Goal: Task Accomplishment & Management: Manage account settings

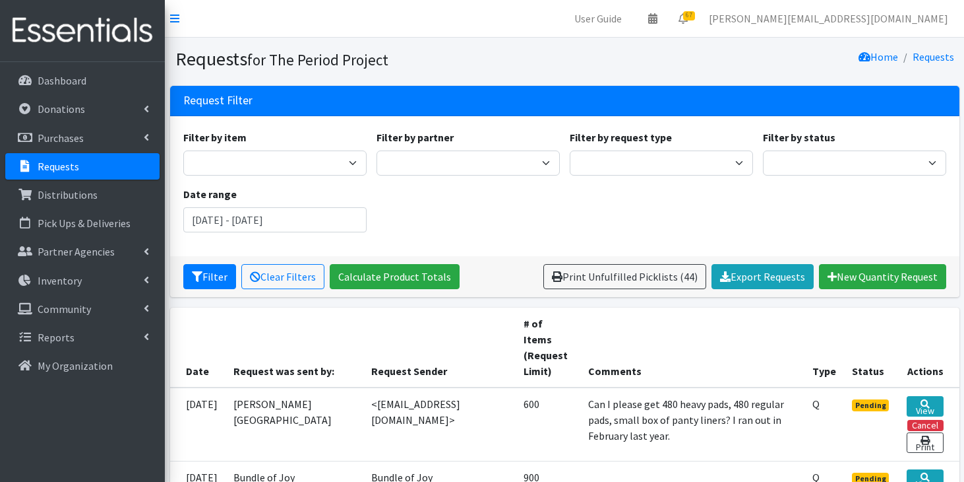
scroll to position [370, 0]
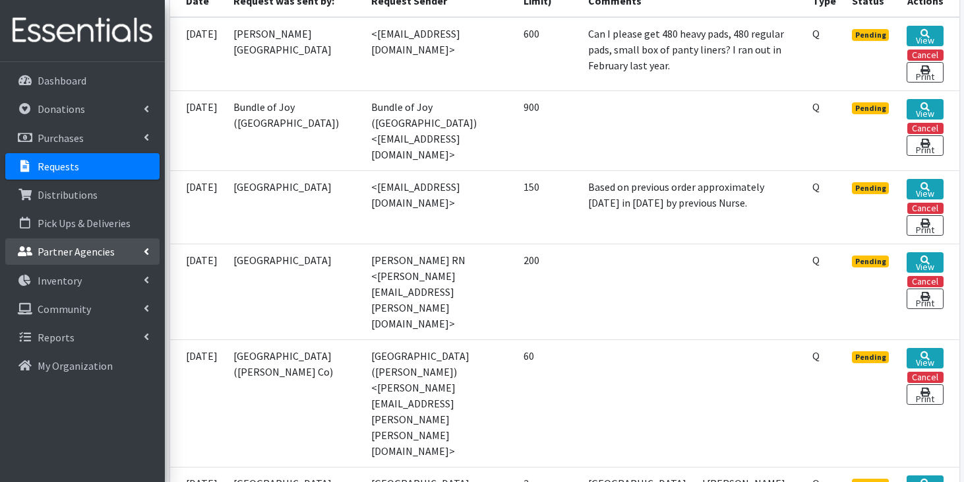
click at [102, 257] on p "Partner Agencies" at bounding box center [76, 251] width 77 height 13
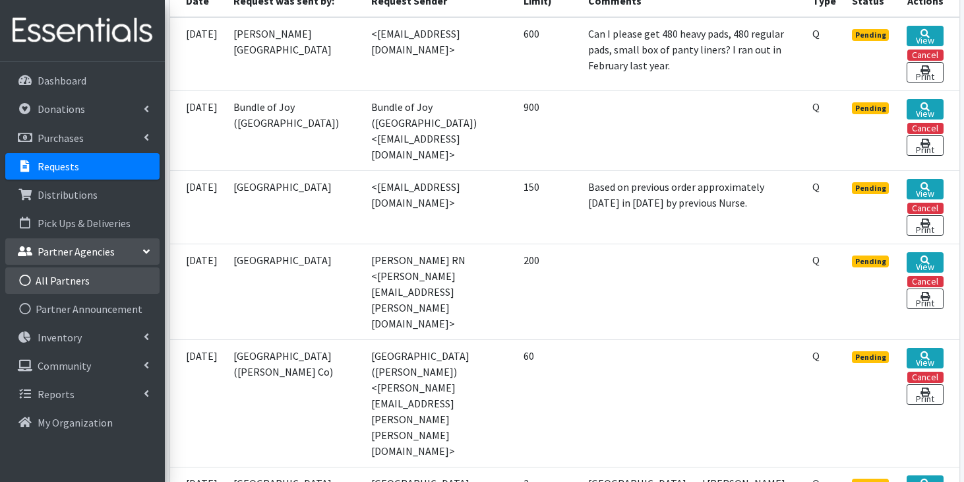
click at [92, 282] on link "All Partners" at bounding box center [82, 280] width 154 height 26
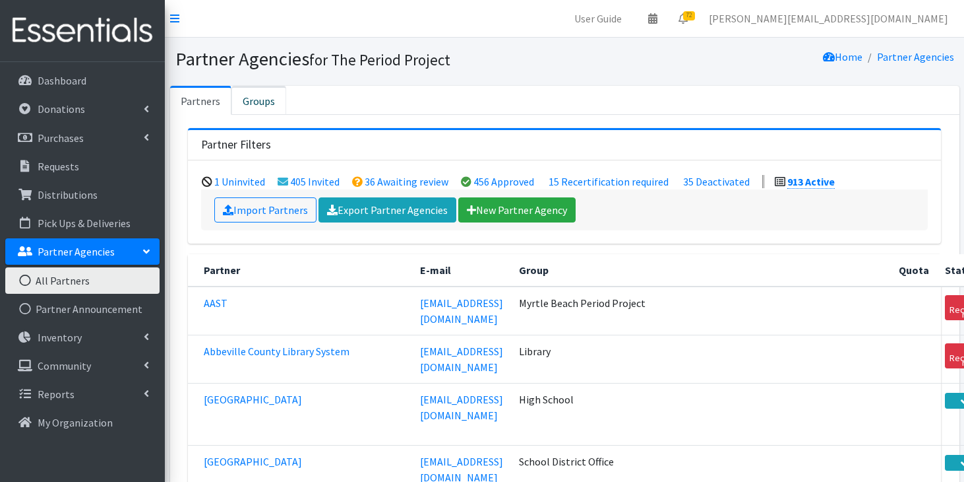
click at [263, 106] on link "Groups" at bounding box center [259, 100] width 55 height 29
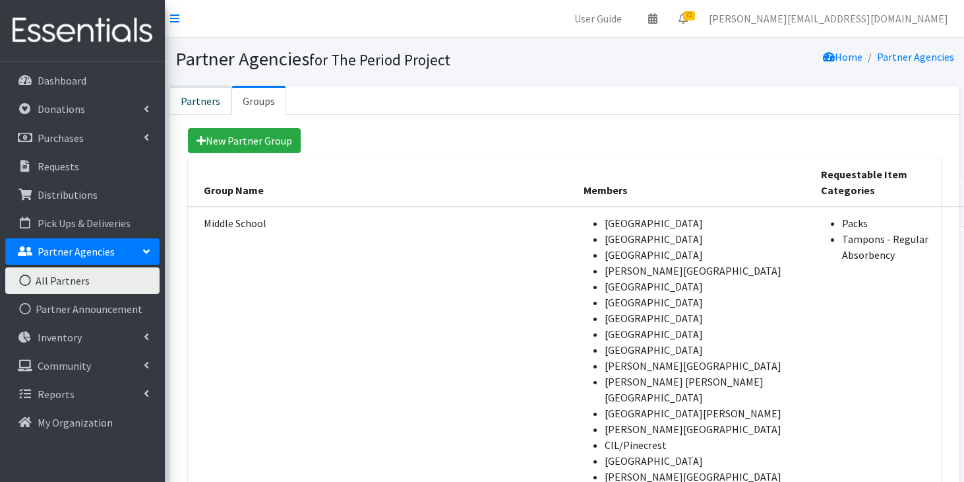
click at [185, 107] on link "Partners" at bounding box center [200, 100] width 61 height 29
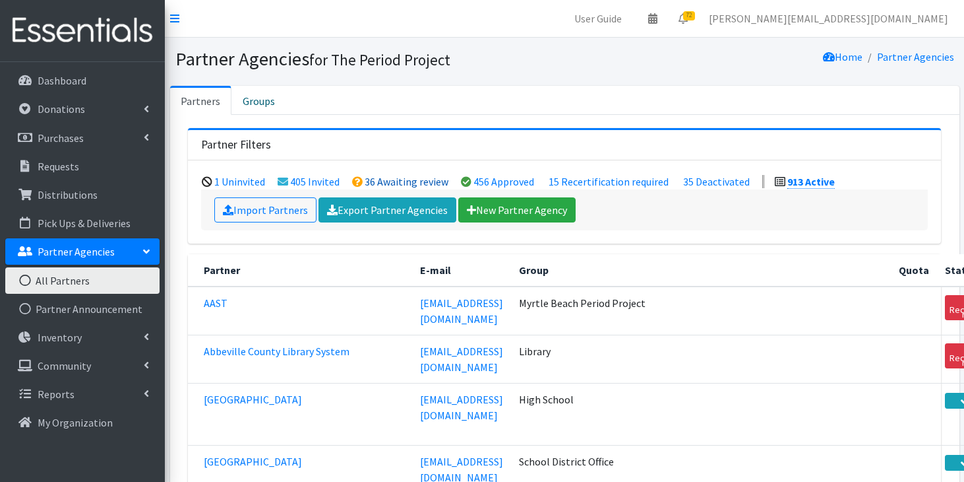
click at [396, 186] on link "36 Awaiting review" at bounding box center [407, 181] width 84 height 13
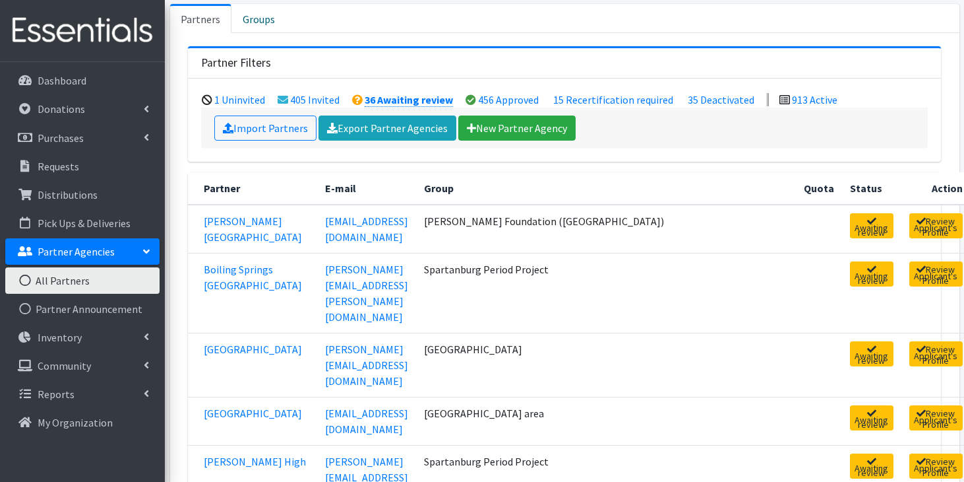
scroll to position [121, 0]
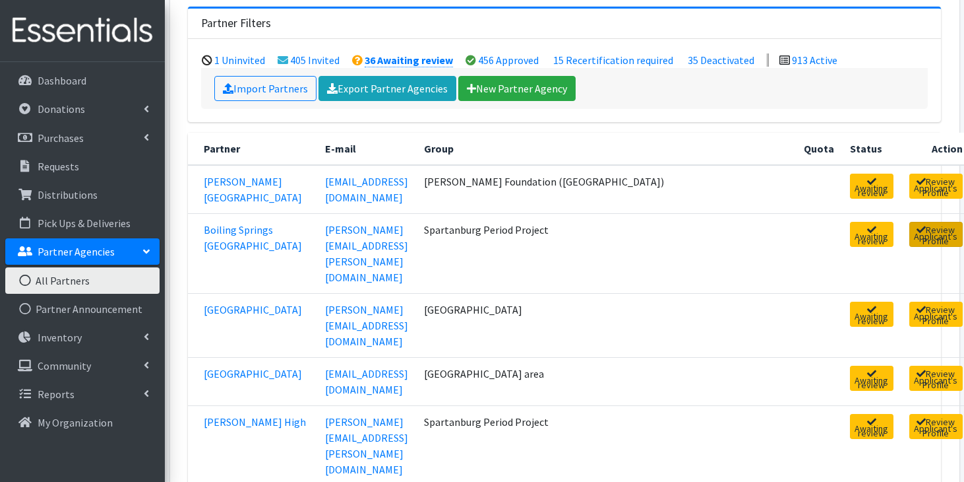
click at [910, 230] on link "Review Applicant's Profile" at bounding box center [936, 234] width 53 height 25
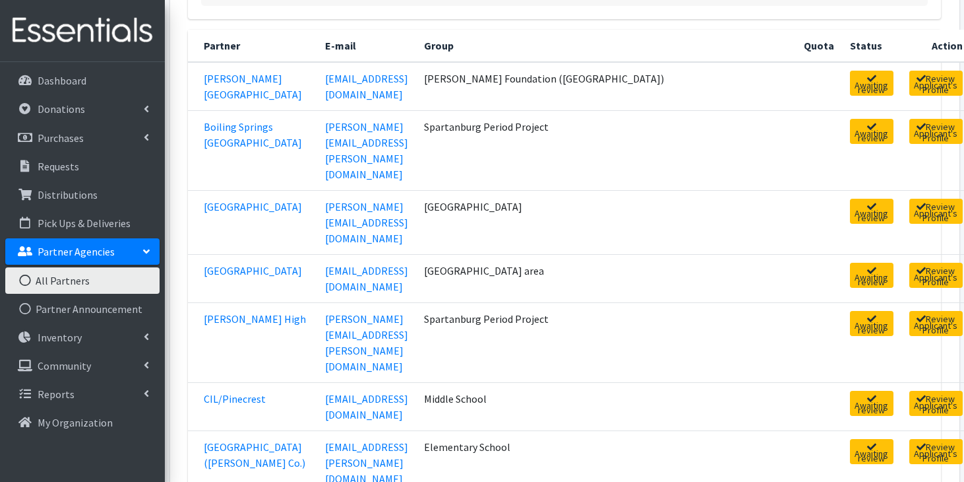
scroll to position [232, 0]
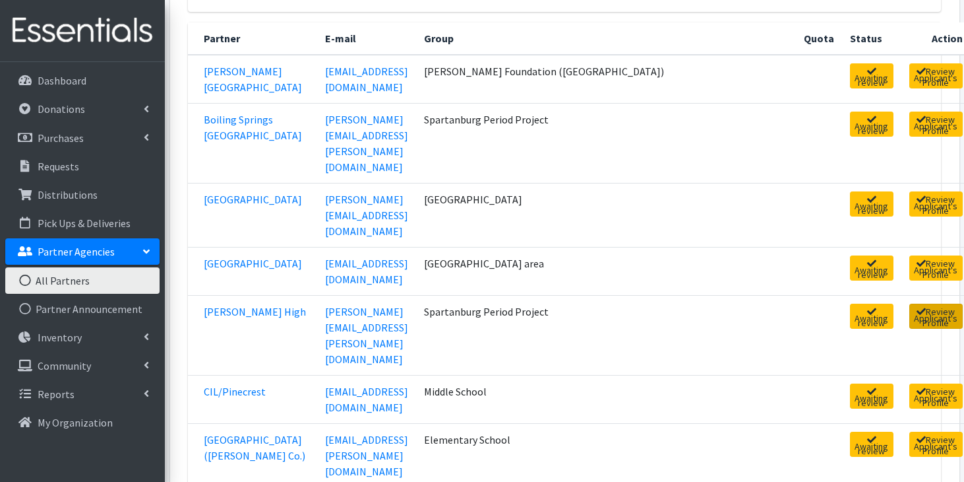
click at [910, 303] on link "Review Applicant's Profile" at bounding box center [936, 315] width 53 height 25
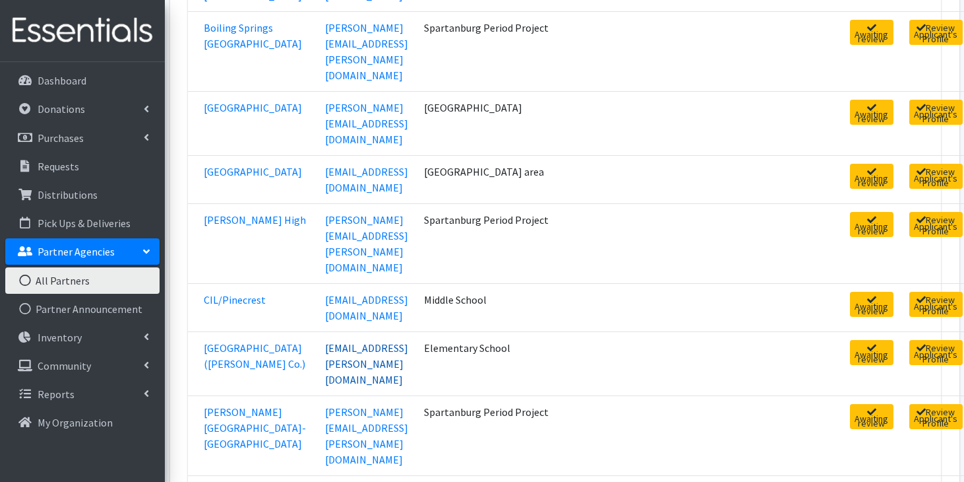
scroll to position [373, 0]
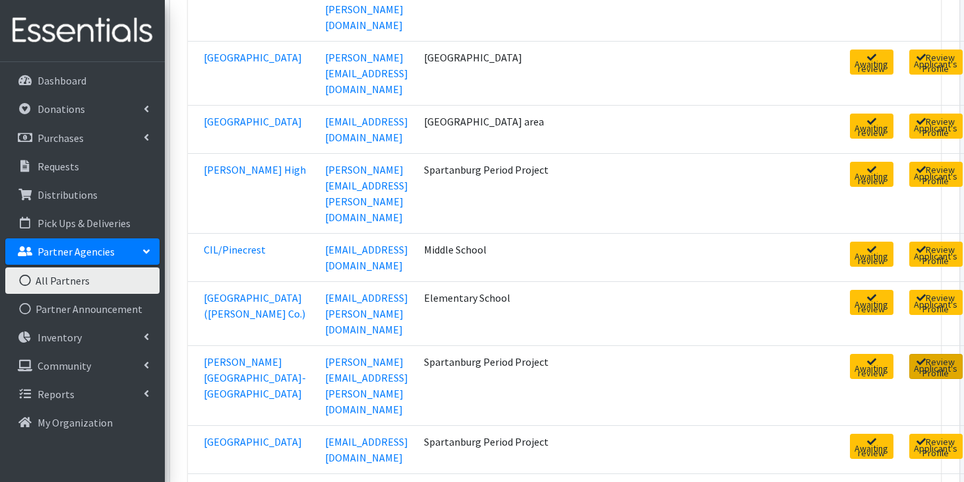
click at [910, 354] on link "Review Applicant's Profile" at bounding box center [936, 366] width 53 height 25
click at [910, 433] on link "Review Applicant's Profile" at bounding box center [936, 445] width 53 height 25
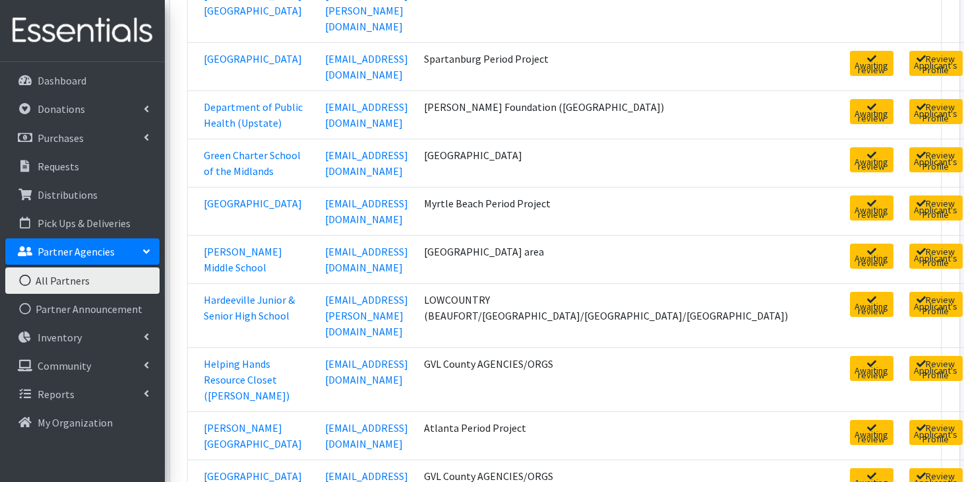
scroll to position [768, 0]
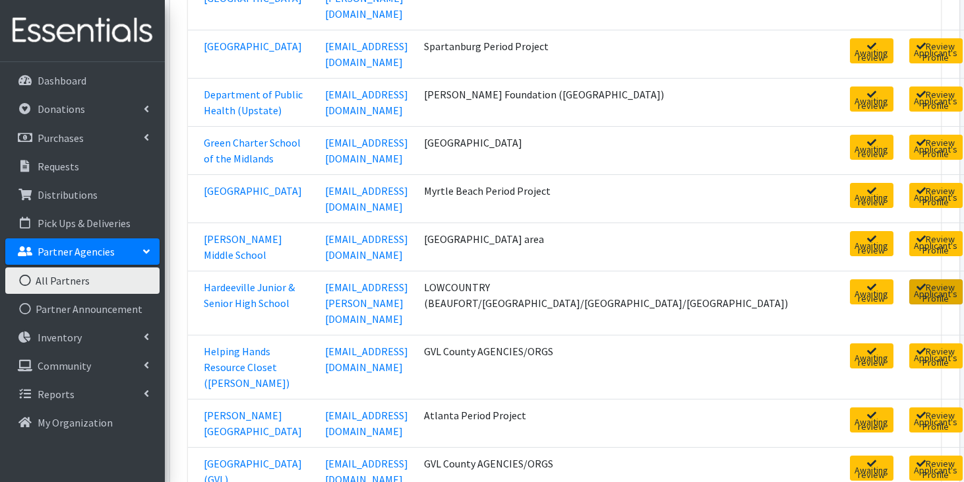
click at [910, 279] on link "Review Applicant's Profile" at bounding box center [936, 291] width 53 height 25
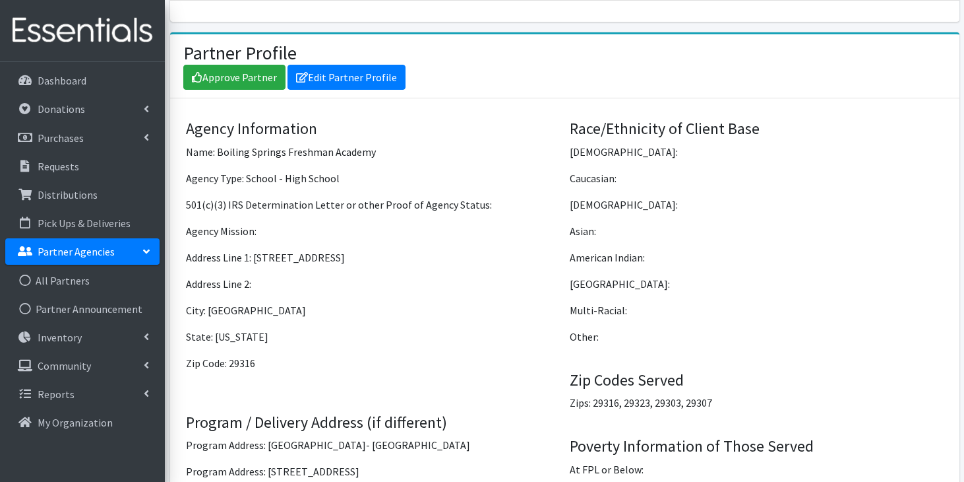
scroll to position [937, 0]
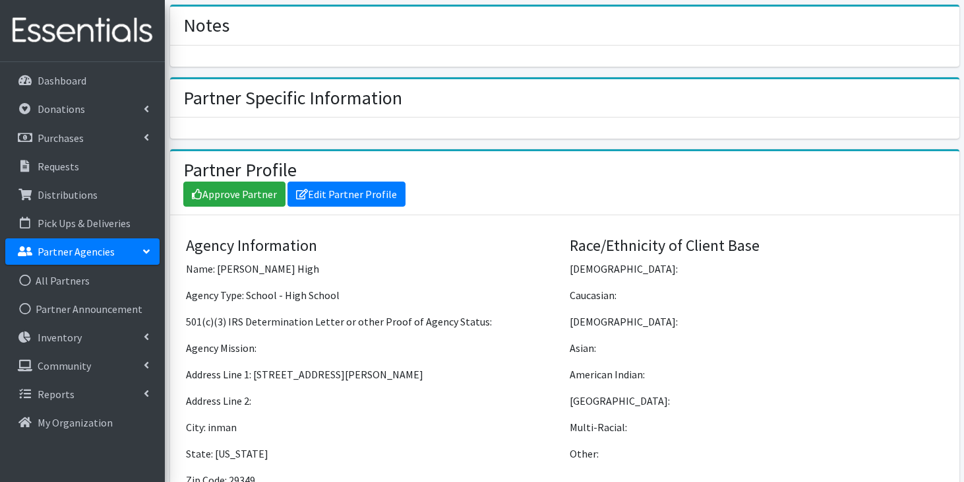
scroll to position [937, 0]
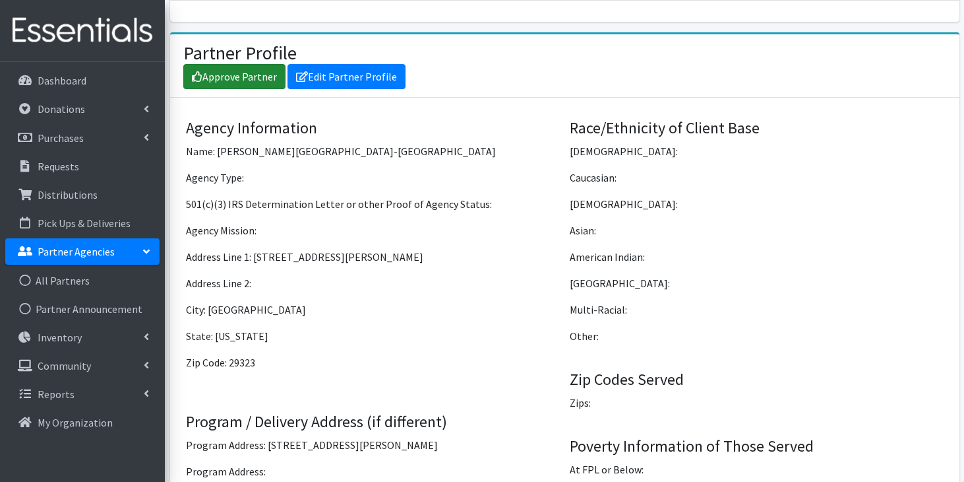
scroll to position [937, 0]
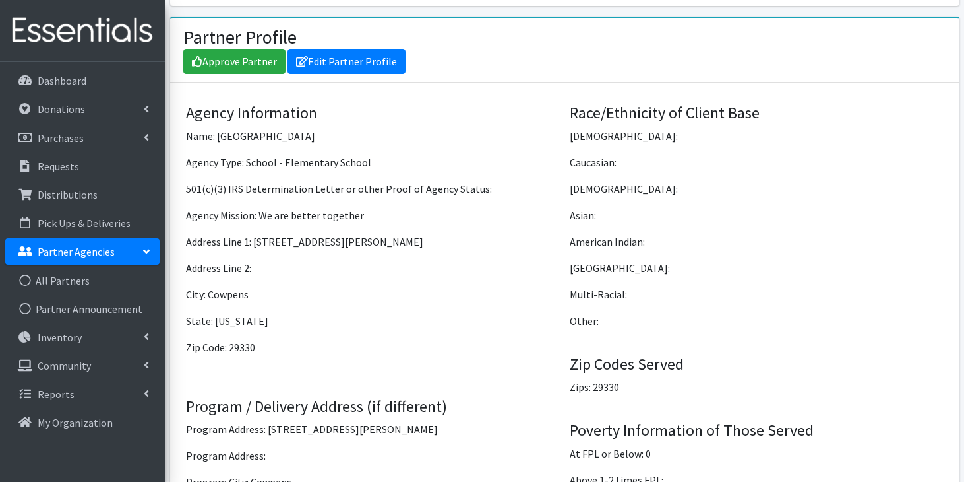
scroll to position [937, 0]
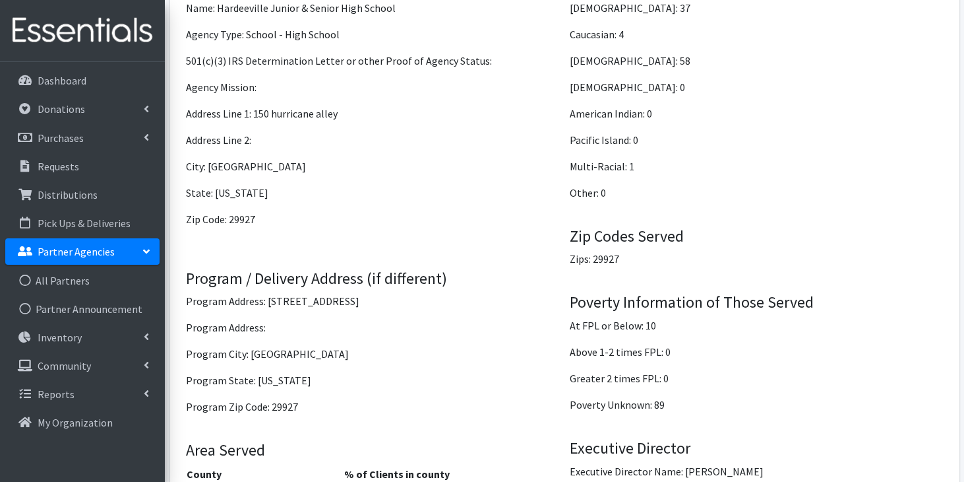
scroll to position [883, 0]
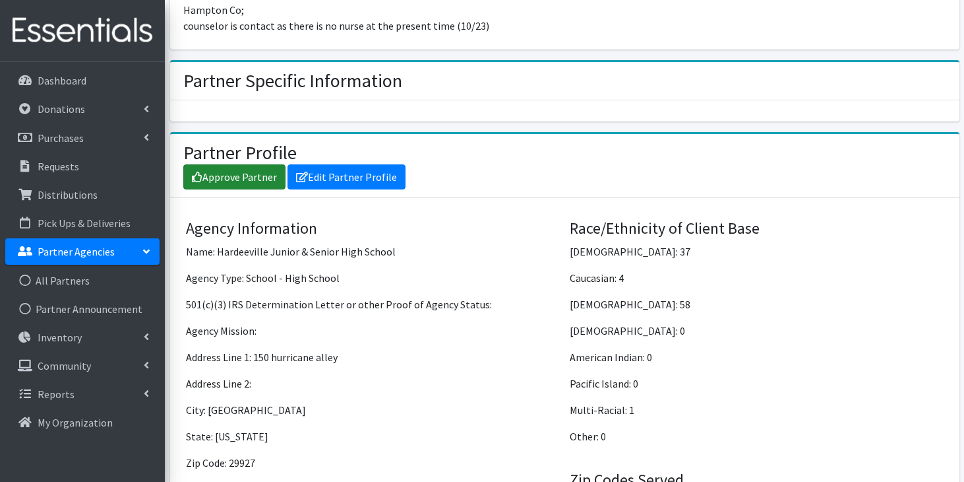
click at [268, 164] on link "Approve Partner" at bounding box center [234, 176] width 102 height 25
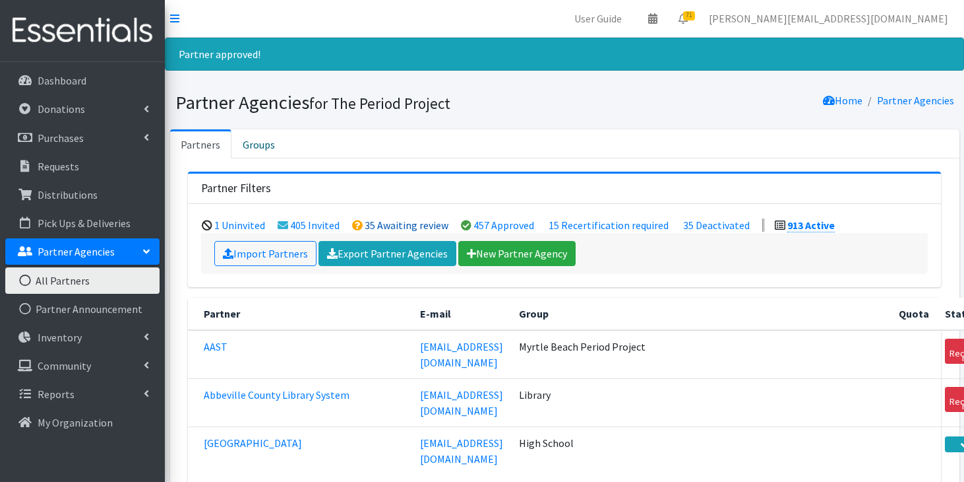
click at [371, 222] on link "35 Awaiting review" at bounding box center [407, 224] width 84 height 13
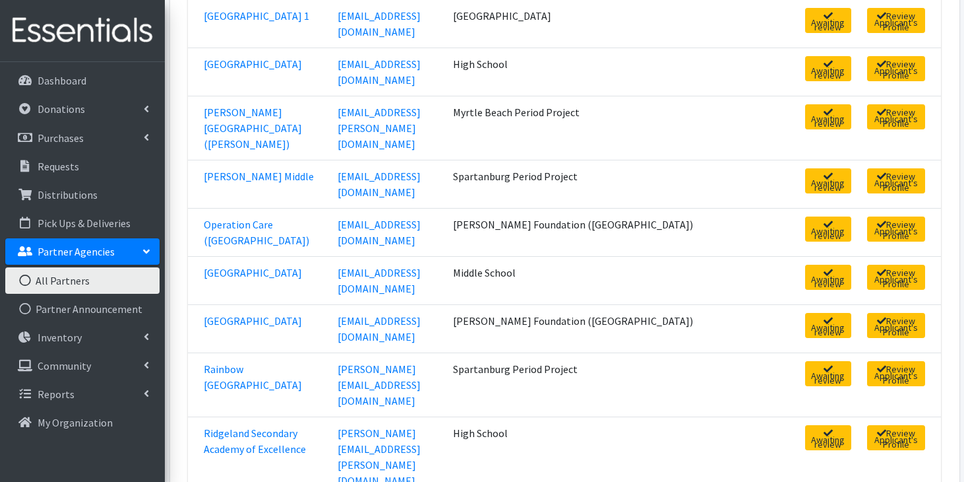
scroll to position [1264, 0]
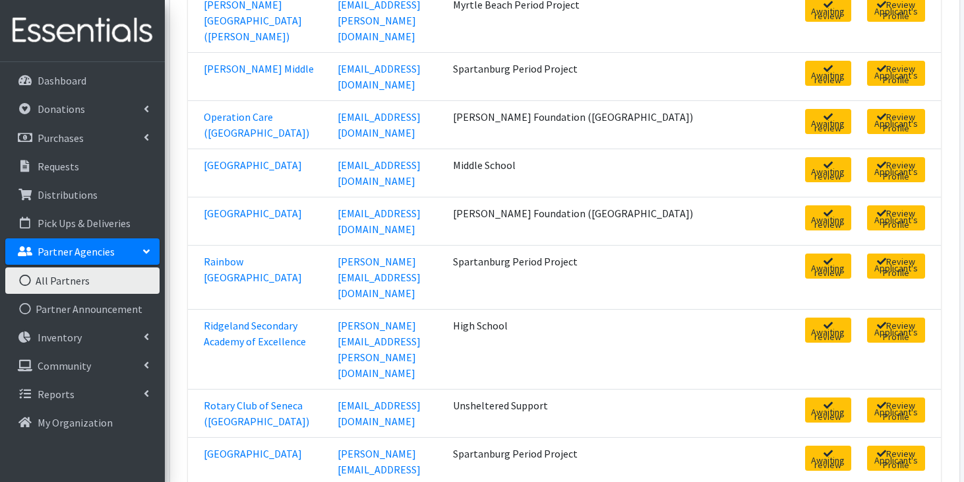
scroll to position [1350, 0]
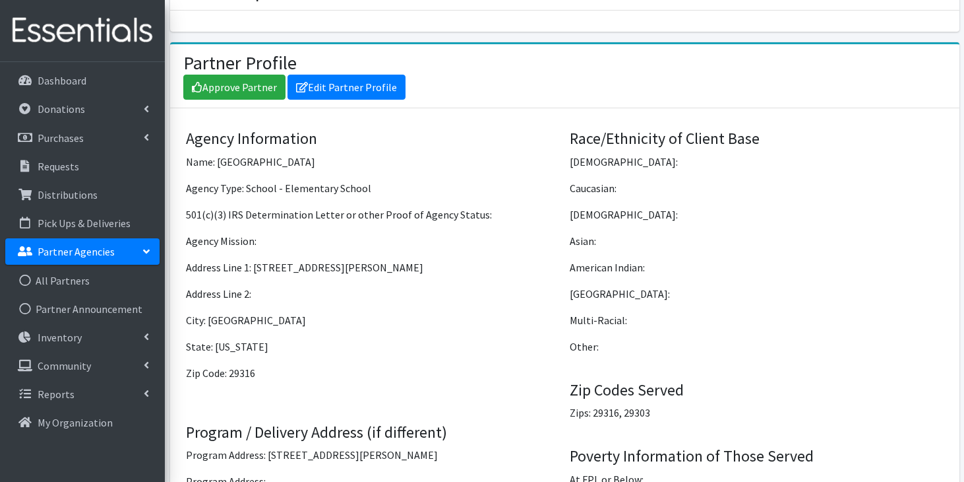
scroll to position [937, 0]
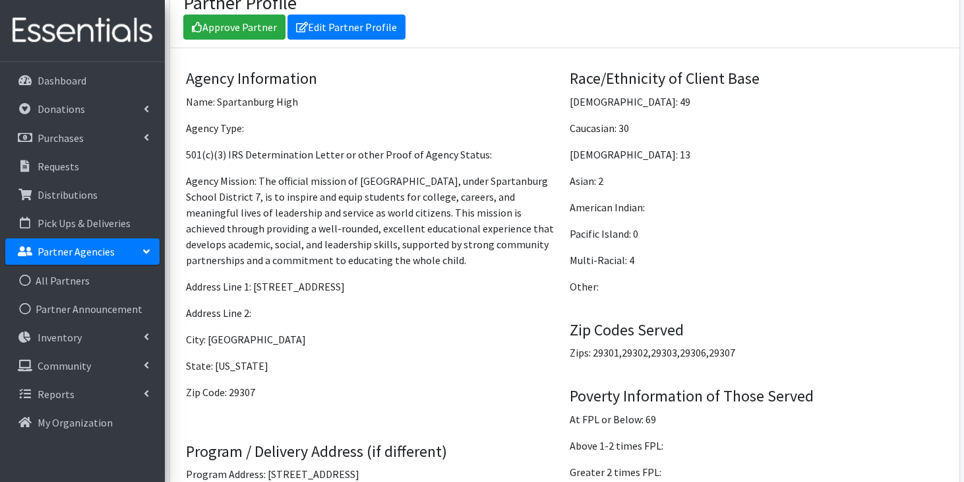
scroll to position [935, 0]
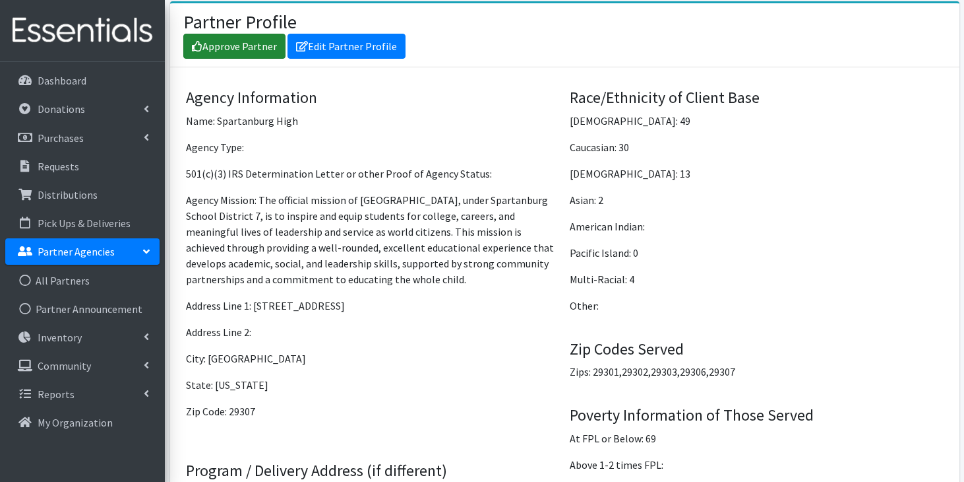
click at [256, 46] on link "Approve Partner" at bounding box center [234, 46] width 102 height 25
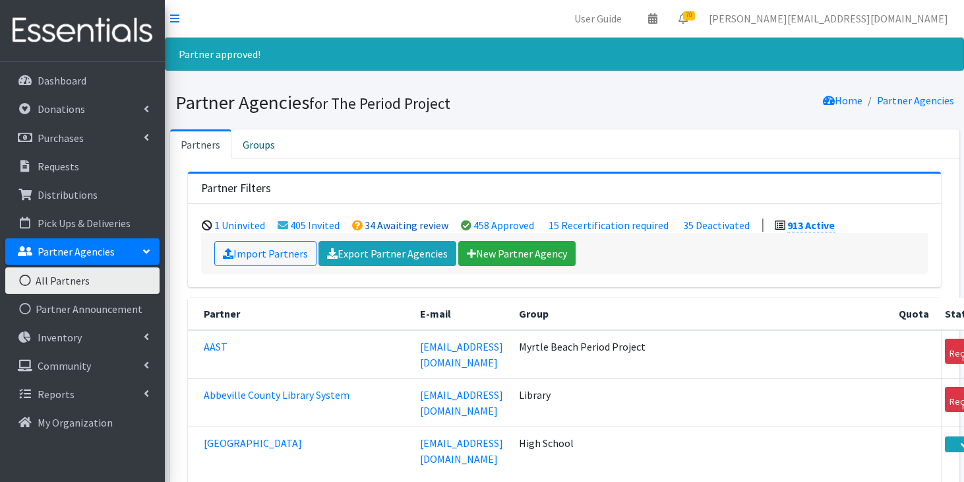
click at [387, 223] on link "34 Awaiting review" at bounding box center [407, 224] width 84 height 13
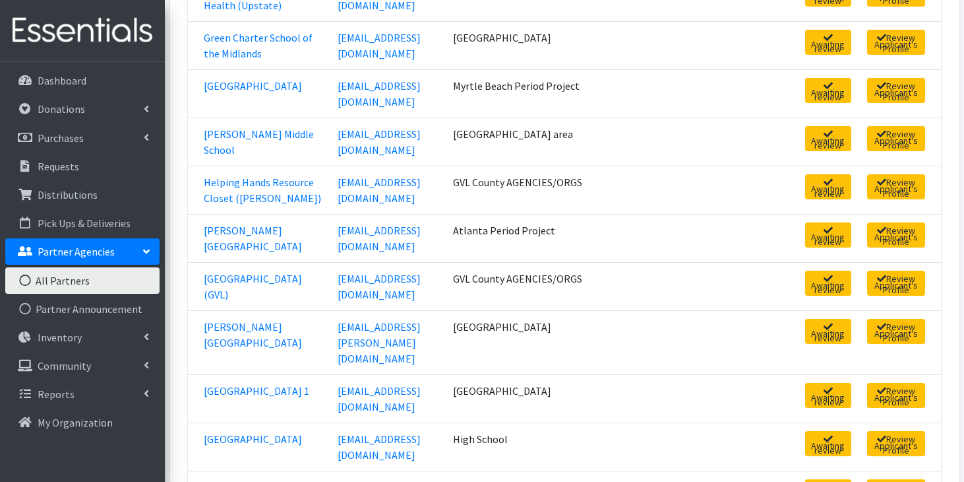
scroll to position [874, 0]
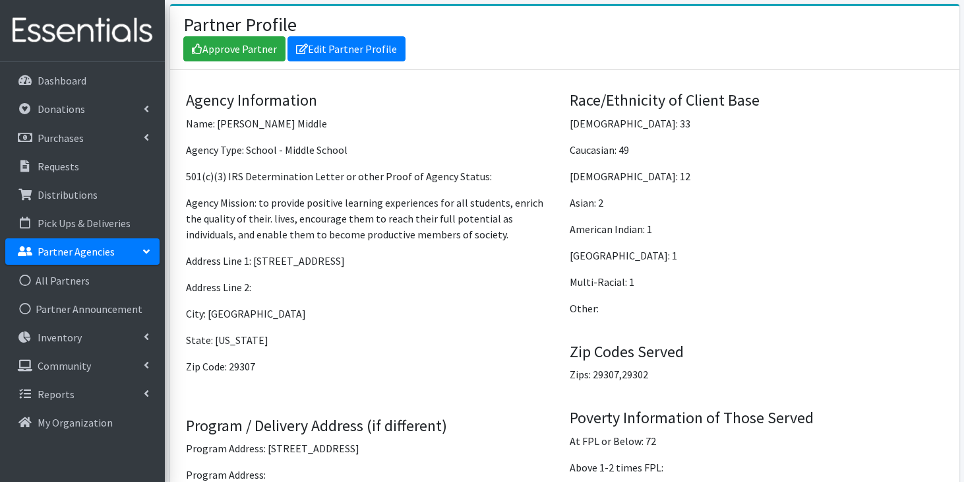
scroll to position [937, 0]
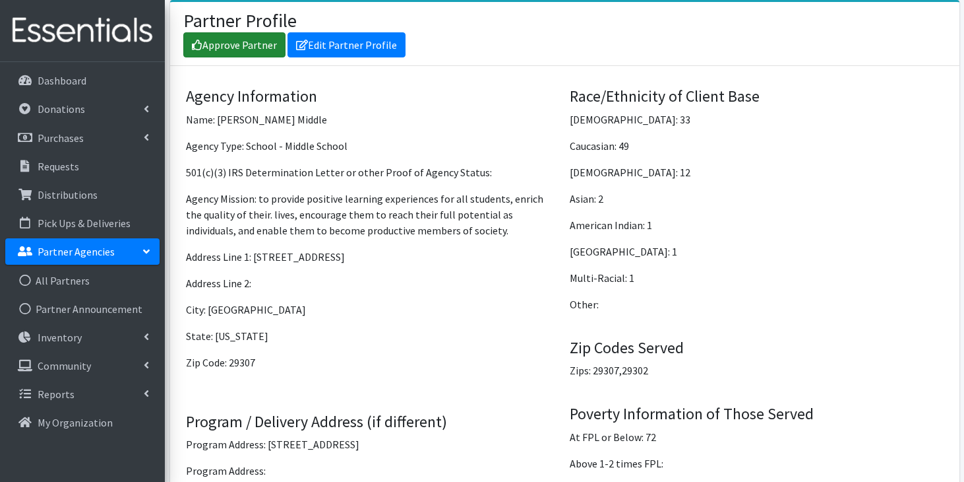
click at [245, 49] on link "Approve Partner" at bounding box center [234, 44] width 102 height 25
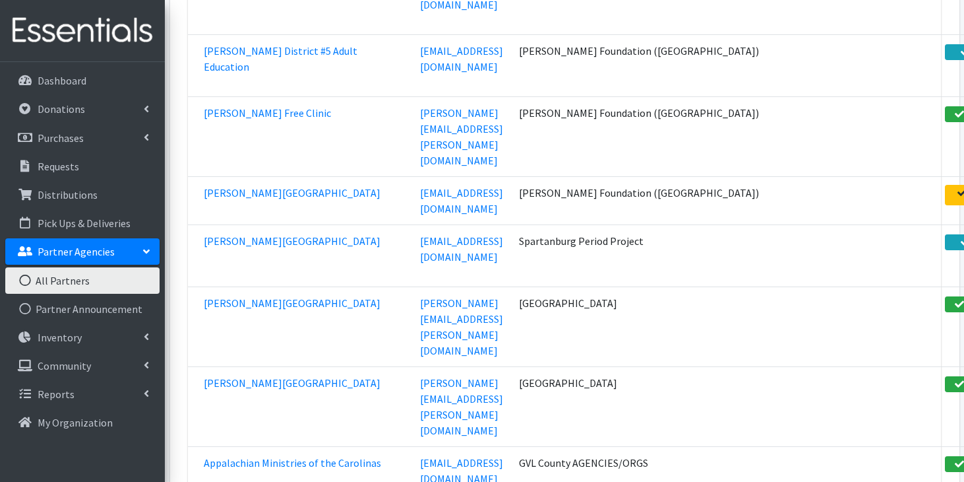
scroll to position [1836, 0]
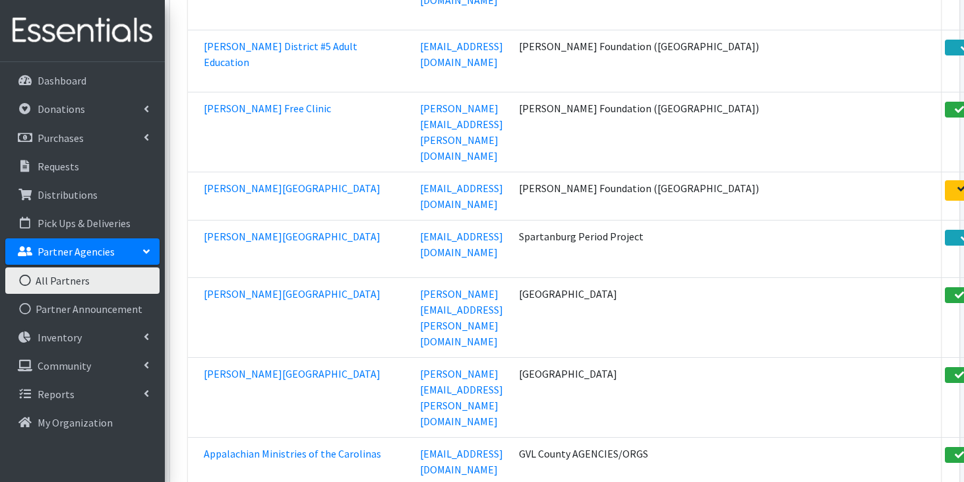
scroll to position [1870, 0]
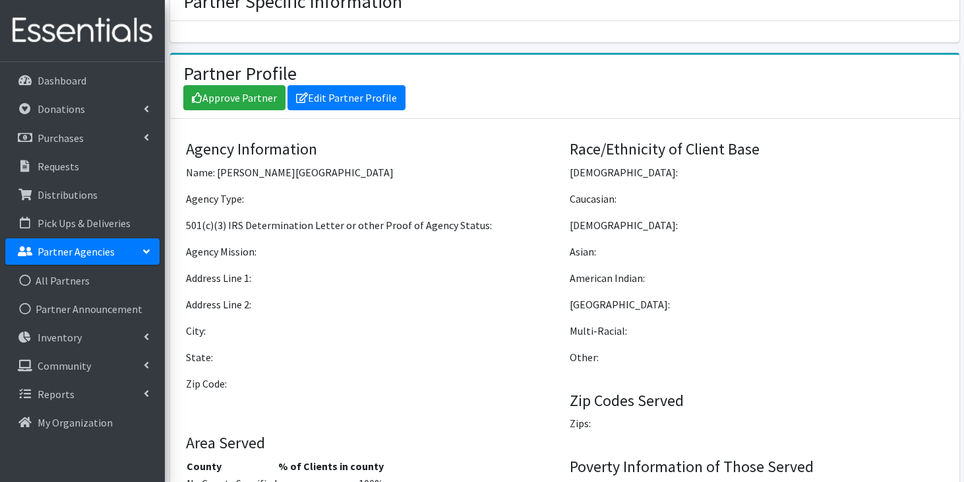
scroll to position [937, 0]
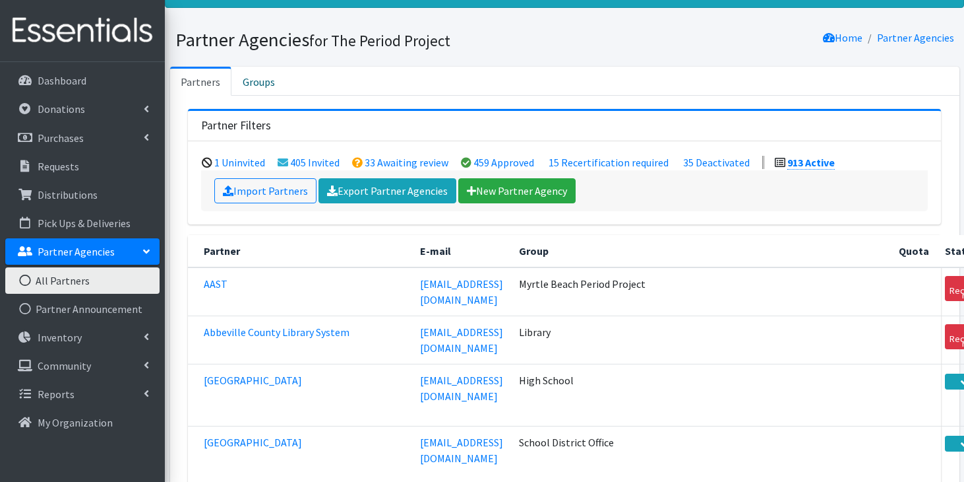
scroll to position [80, 0]
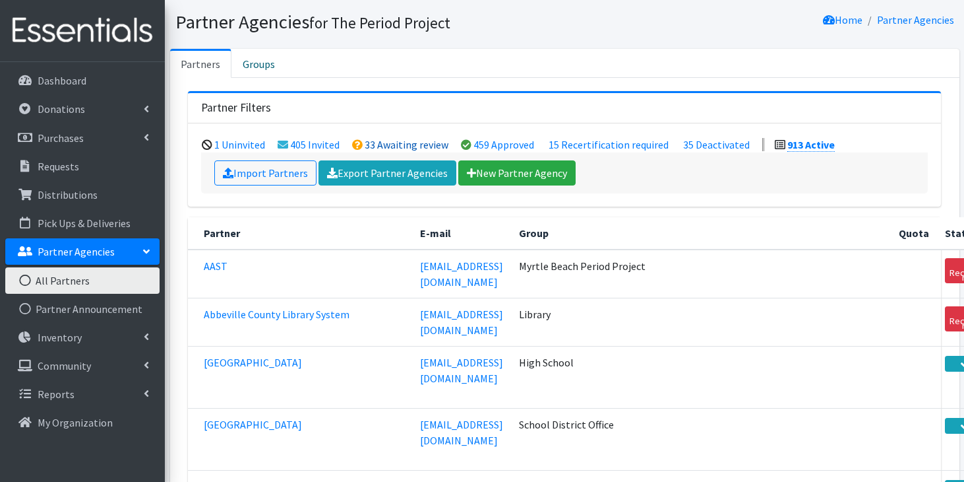
click at [435, 146] on link "33 Awaiting review" at bounding box center [407, 144] width 84 height 13
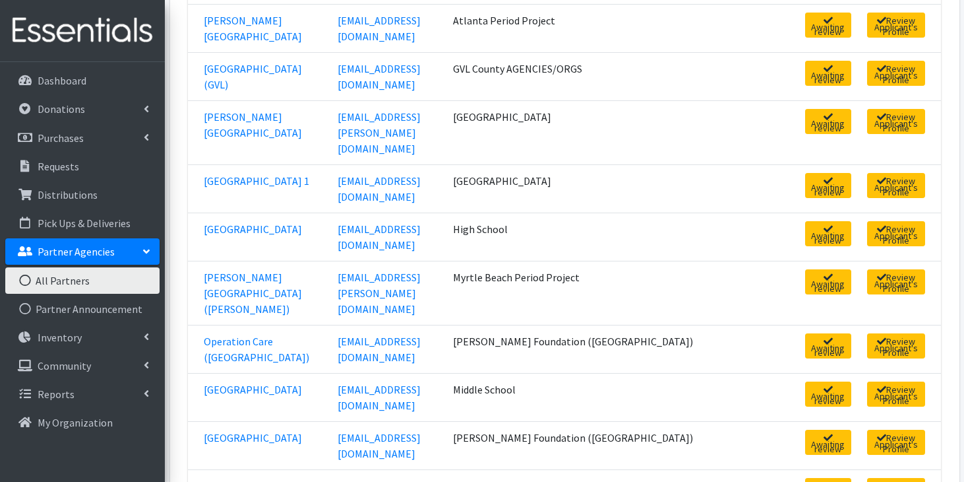
scroll to position [1084, 0]
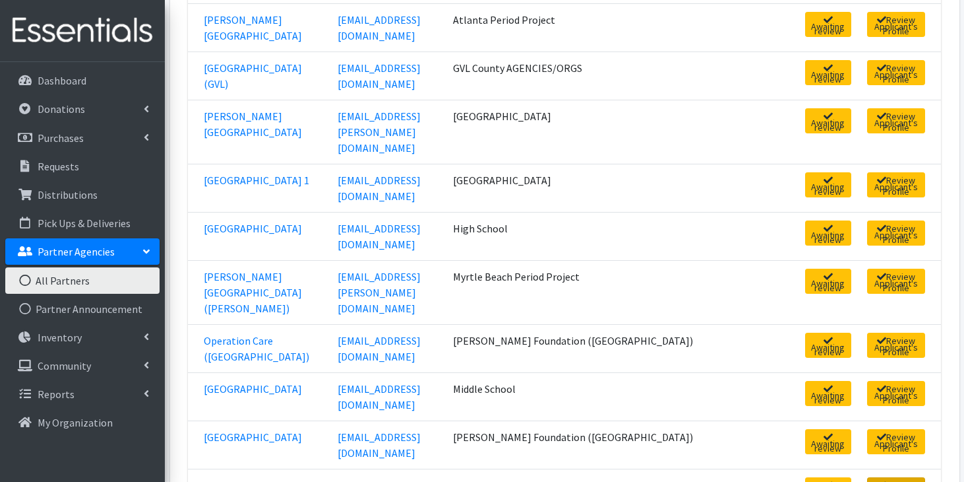
click at [867, 477] on link "Review Applicant's Profile" at bounding box center [896, 489] width 58 height 25
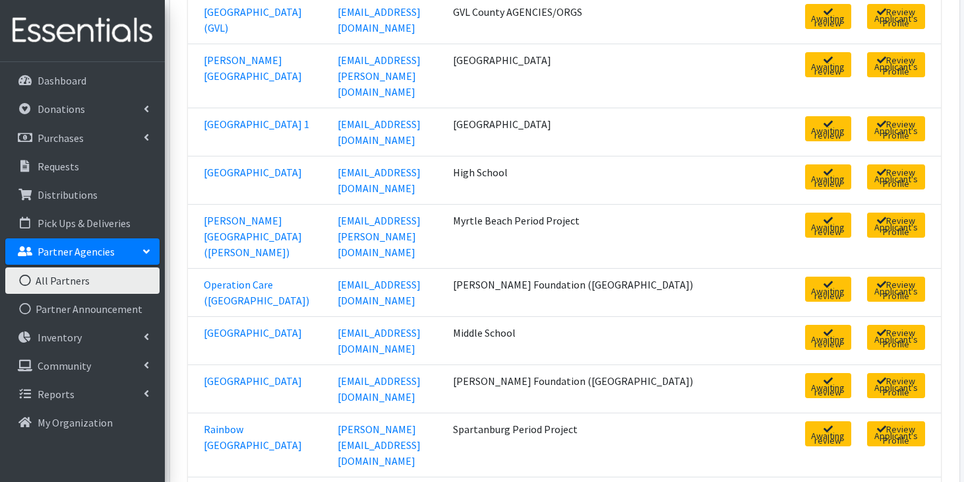
scroll to position [1140, 0]
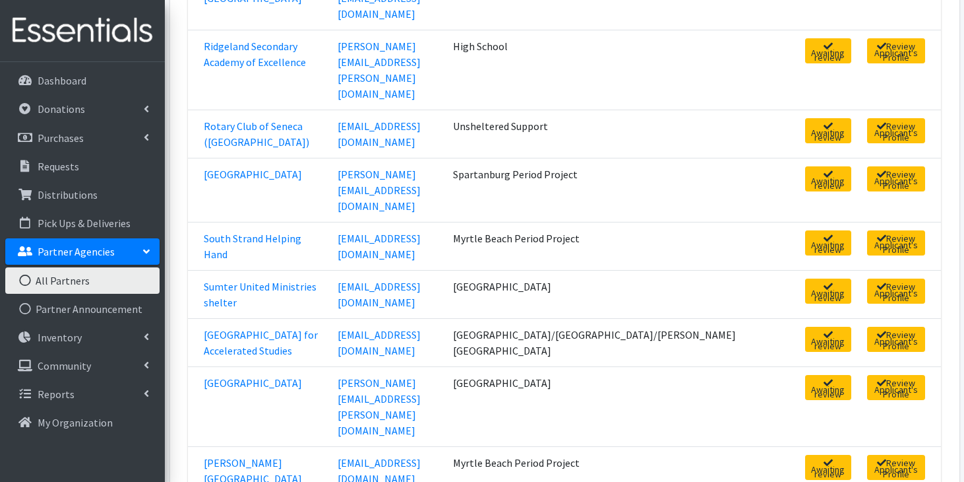
scroll to position [1589, 0]
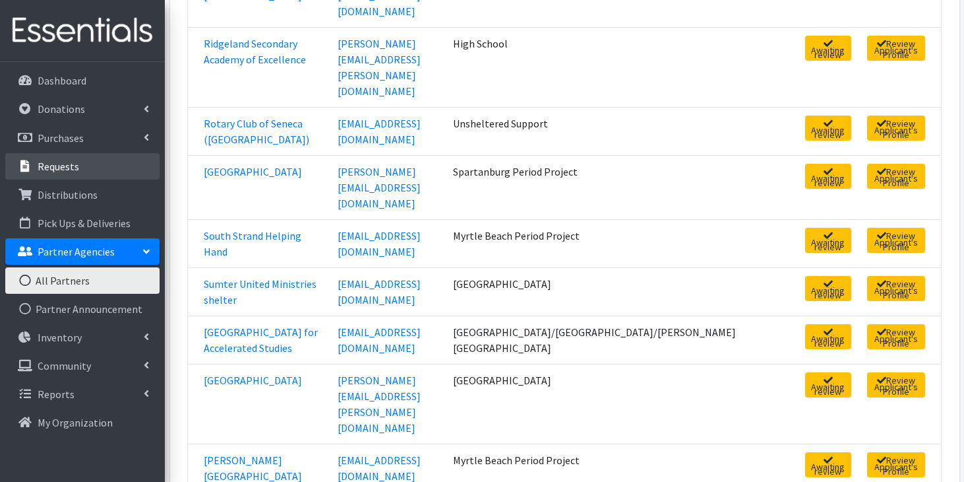
click at [63, 167] on p "Requests" at bounding box center [59, 166] width 42 height 13
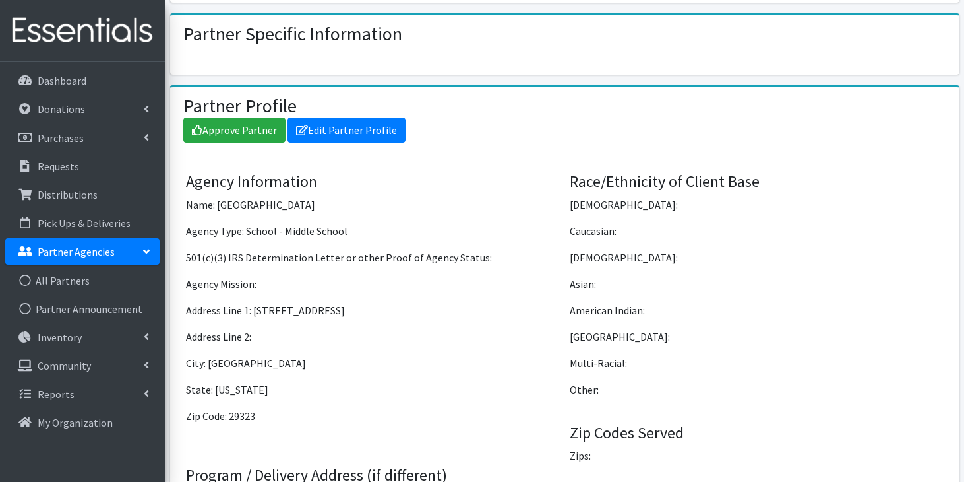
scroll to position [937, 0]
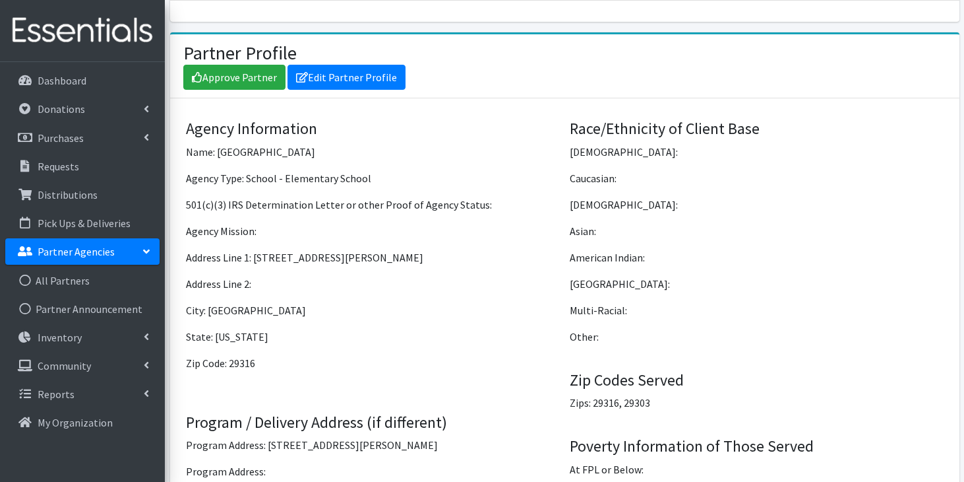
scroll to position [937, 0]
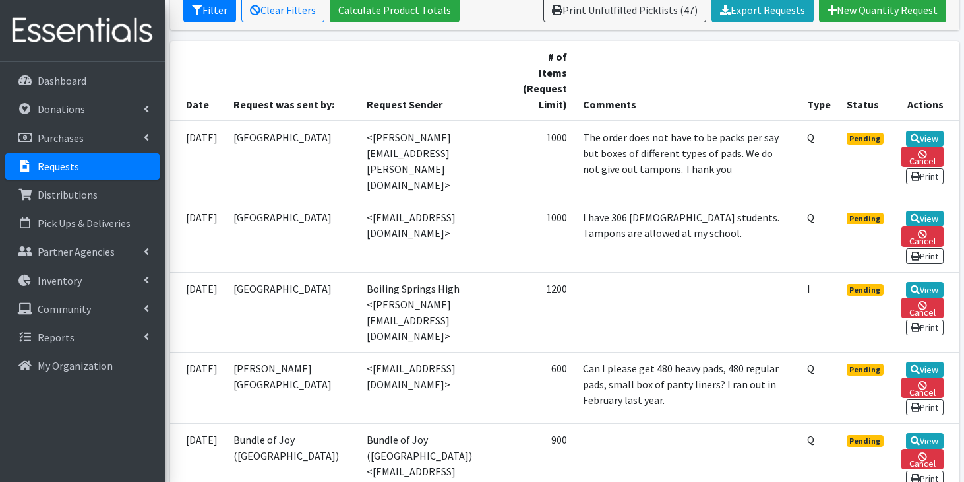
scroll to position [266, 0]
click at [932, 282] on link "View" at bounding box center [925, 290] width 38 height 16
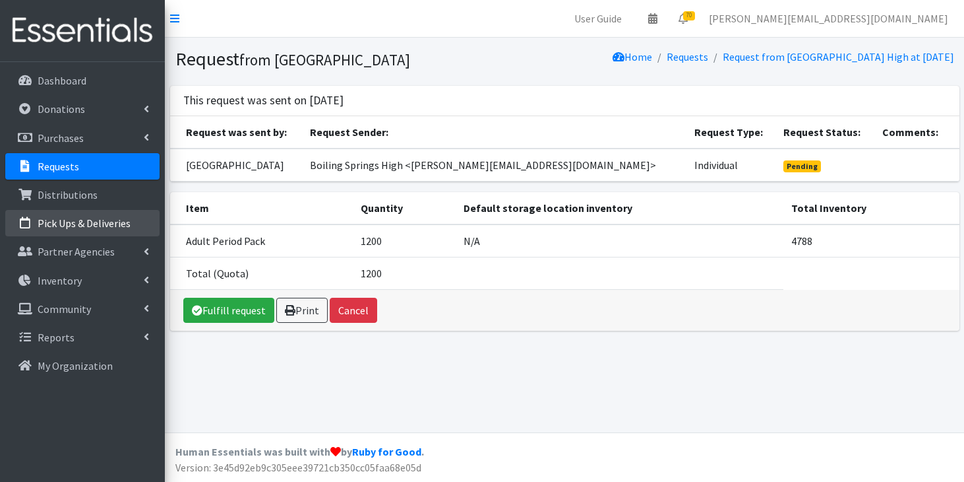
click at [71, 222] on p "Pick Ups & Deliveries" at bounding box center [84, 222] width 93 height 13
click at [66, 245] on p "Partner Agencies" at bounding box center [76, 251] width 77 height 13
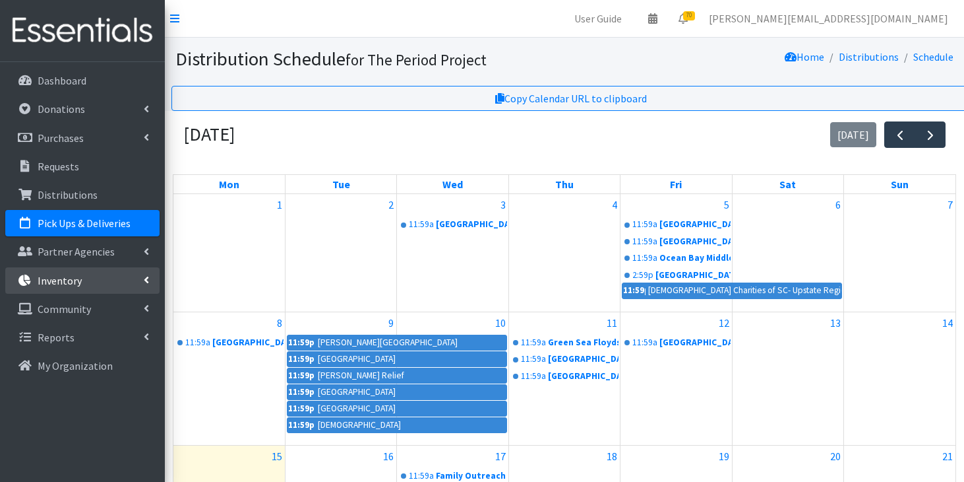
click at [63, 274] on p "Inventory" at bounding box center [60, 280] width 44 height 13
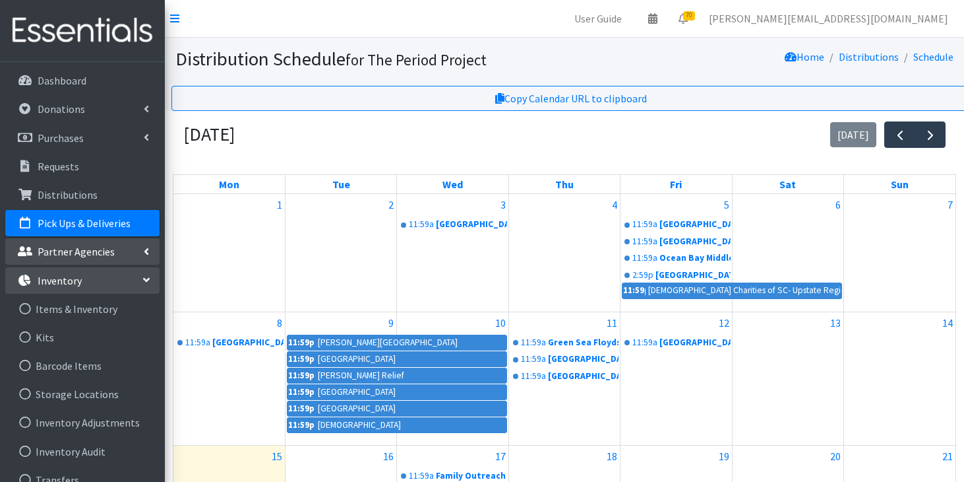
click at [77, 249] on p "Partner Agencies" at bounding box center [76, 251] width 77 height 13
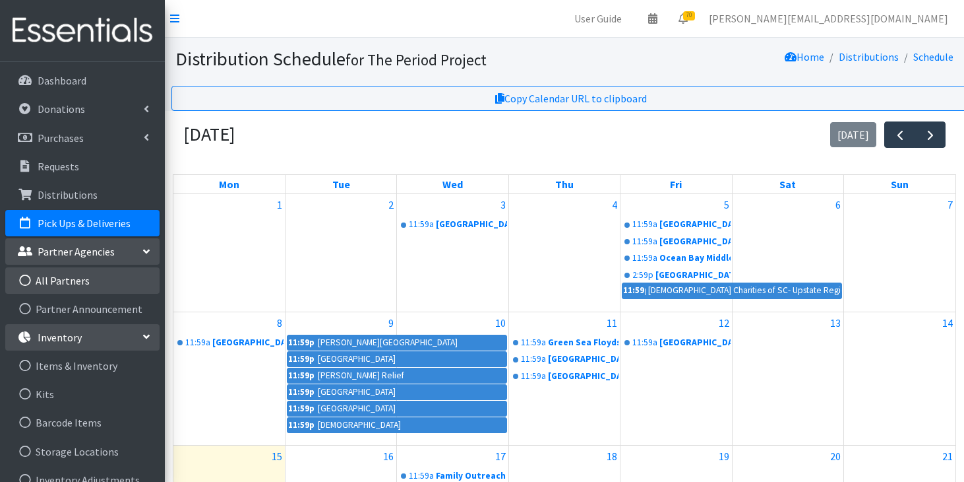
click at [73, 270] on link "All Partners" at bounding box center [82, 280] width 154 height 26
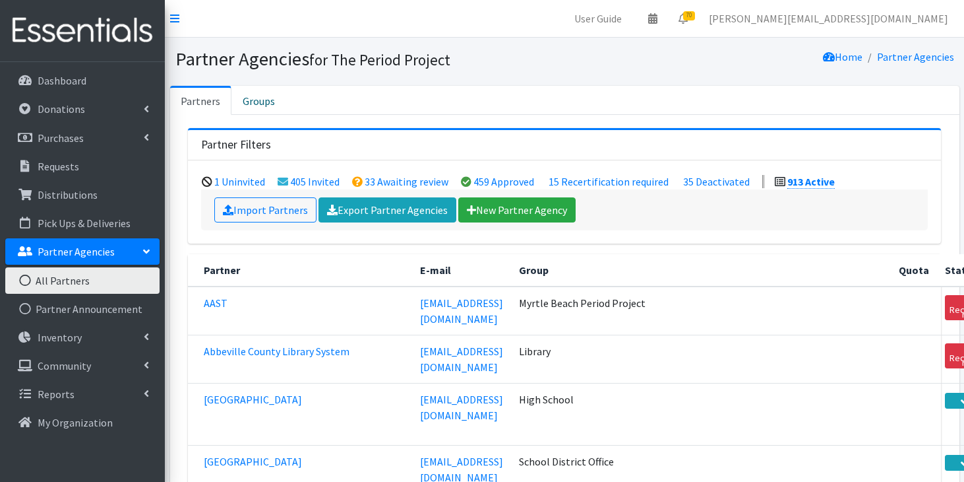
scroll to position [4344, 0]
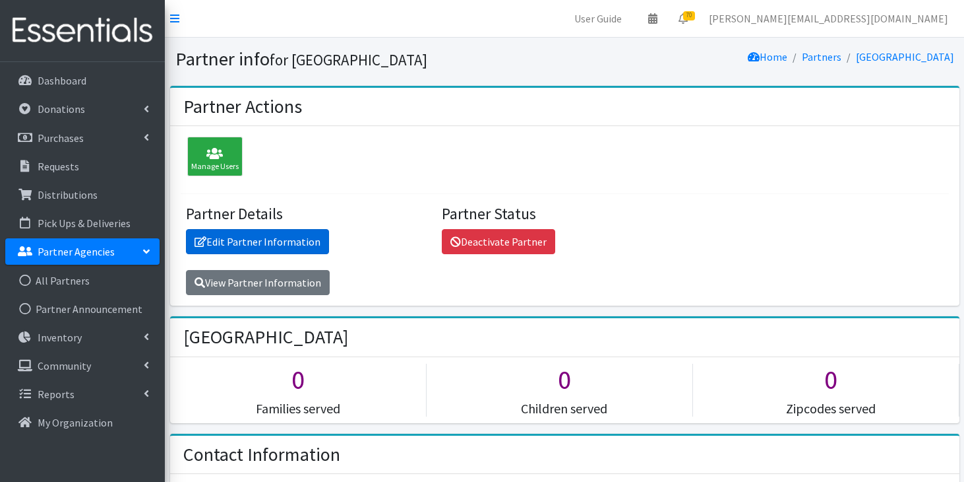
click at [246, 241] on link "Edit Partner Information" at bounding box center [257, 241] width 143 height 25
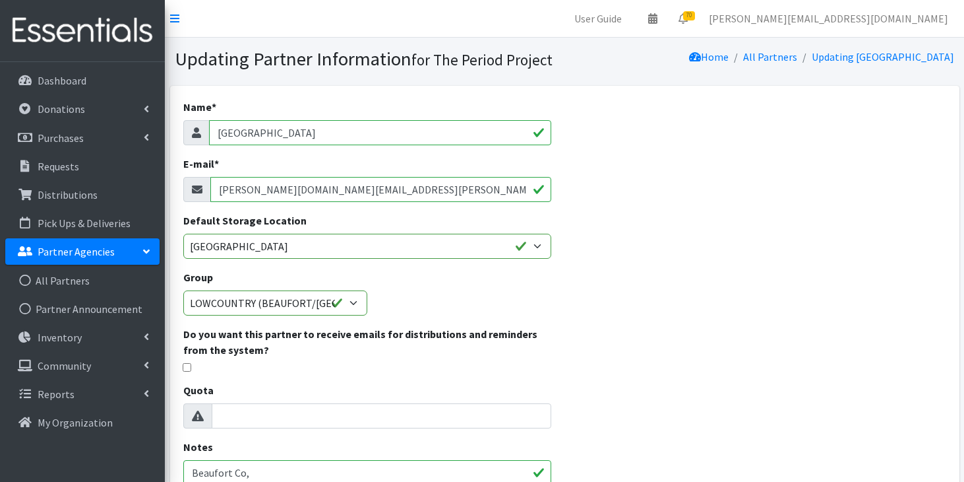
drag, startPoint x: 403, startPoint y: 193, endPoint x: 208, endPoint y: 193, distance: 195.2
click at [209, 193] on div "[PERSON_NAME][DOMAIN_NAME][EMAIL_ADDRESS][PERSON_NAME][DOMAIN_NAME]" at bounding box center [367, 189] width 369 height 25
paste input "mailto:Lauren.Norris@beaufort.k12.sc.us"
drag, startPoint x: 249, startPoint y: 191, endPoint x: 209, endPoint y: 183, distance: 40.9
click at [209, 183] on div "mailto:Lauren.Norris@beaufort.k12.sc.us" at bounding box center [367, 189] width 369 height 25
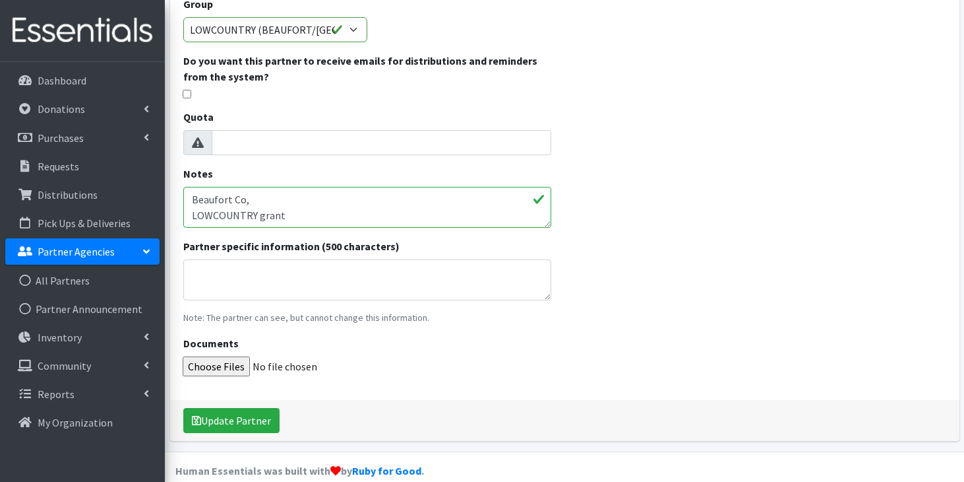
scroll to position [292, 0]
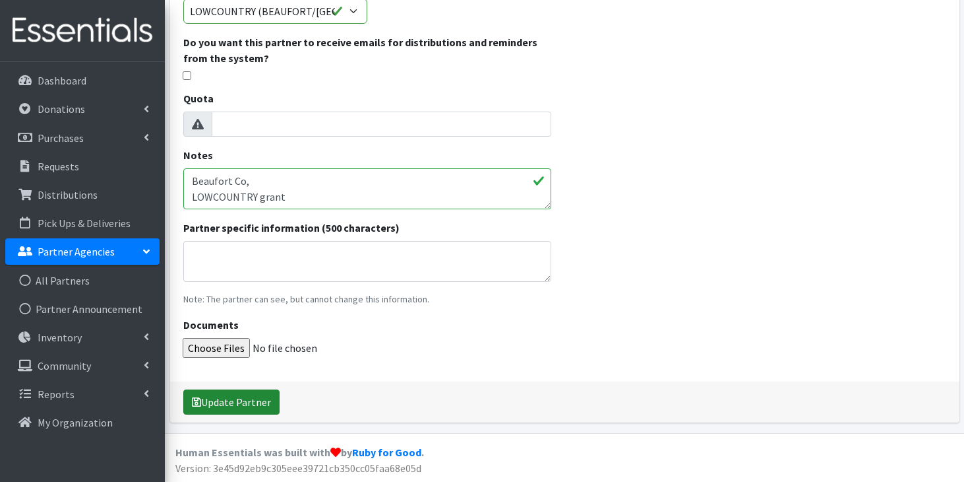
type input "Lauren.Norris@beaufort.k12.sc.us"
click at [270, 401] on button "Update Partner" at bounding box center [231, 401] width 96 height 25
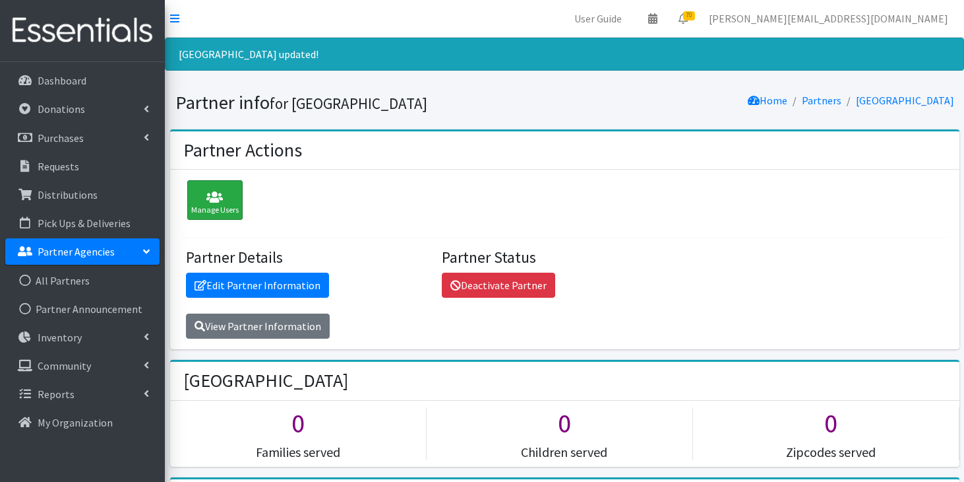
click at [217, 203] on icon at bounding box center [214, 197] width 47 height 13
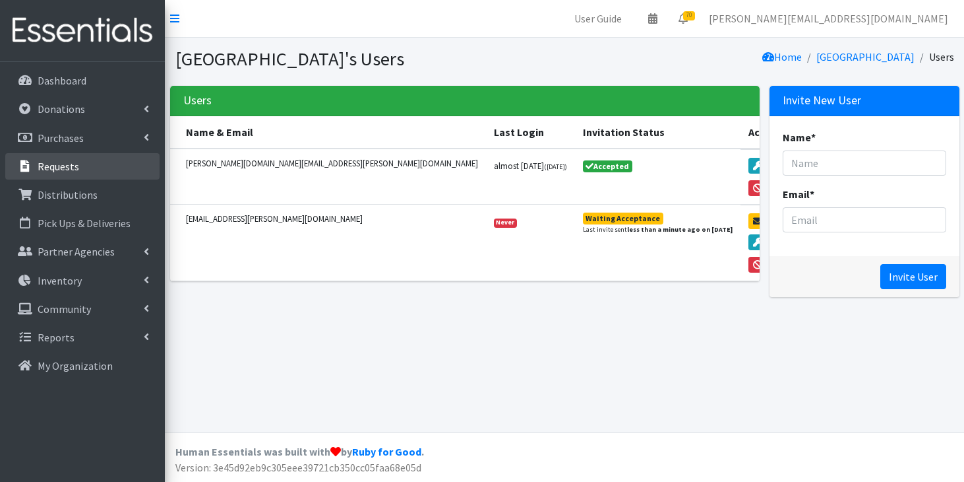
click at [68, 167] on p "Requests" at bounding box center [59, 166] width 42 height 13
